Goal: Transaction & Acquisition: Purchase product/service

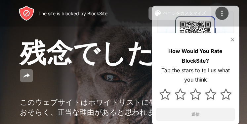
click at [232, 40] on img at bounding box center [232, 39] width 5 height 5
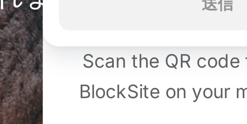
scroll to position [84, 0]
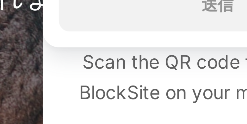
click at [197, 66] on div "このウェブサイトはホワイトリストに登録されていません。おそらく、正当な理由があると思われます。" at bounding box center [122, 58] width 204 height 20
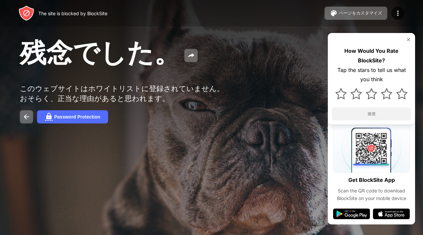
click at [29, 121] on img at bounding box center [26, 117] width 8 height 8
click at [99, 124] on button "Password Protection" at bounding box center [72, 116] width 71 height 13
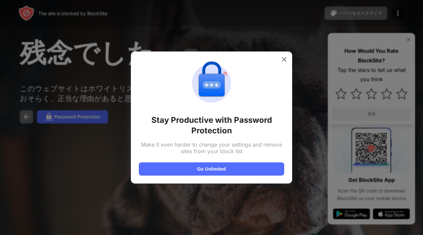
click at [238, 173] on button "Go Unlimited" at bounding box center [211, 169] width 145 height 13
